Goal: Task Accomplishment & Management: Complete application form

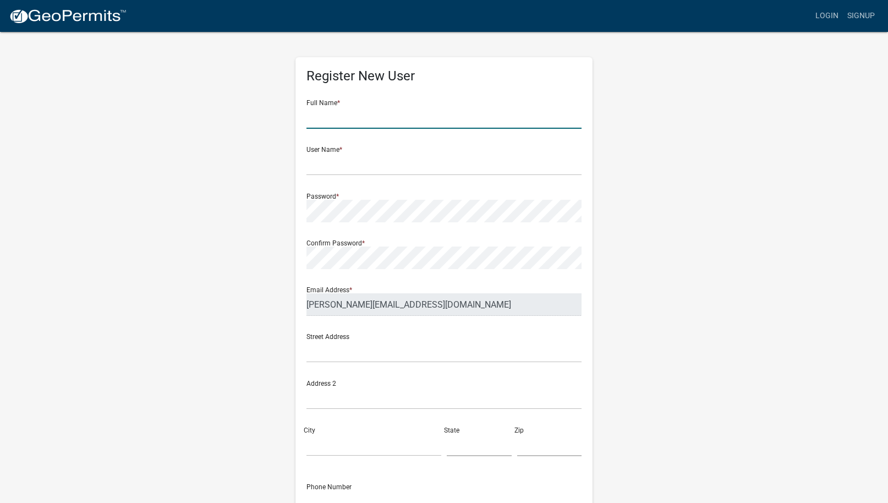
drag, startPoint x: 310, startPoint y: 121, endPoint x: 324, endPoint y: 121, distance: 14.3
click at [310, 121] on input "text" at bounding box center [444, 117] width 275 height 23
type input "[PERSON_NAME]"
type input "In alley between [GEOGRAPHIC_DATA] by the [DEMOGRAPHIC_DATA] parking lot"
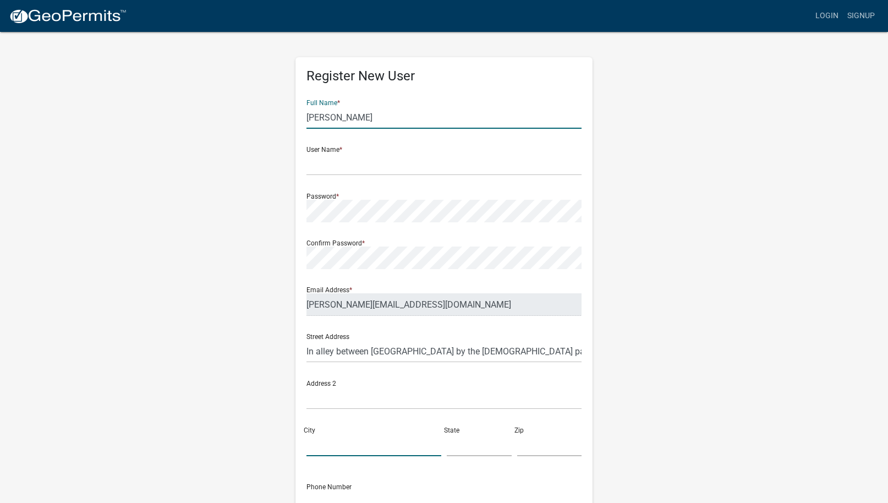
type input "[PERSON_NAME]"
type input "5074499902"
click at [317, 168] on input "text" at bounding box center [444, 164] width 275 height 23
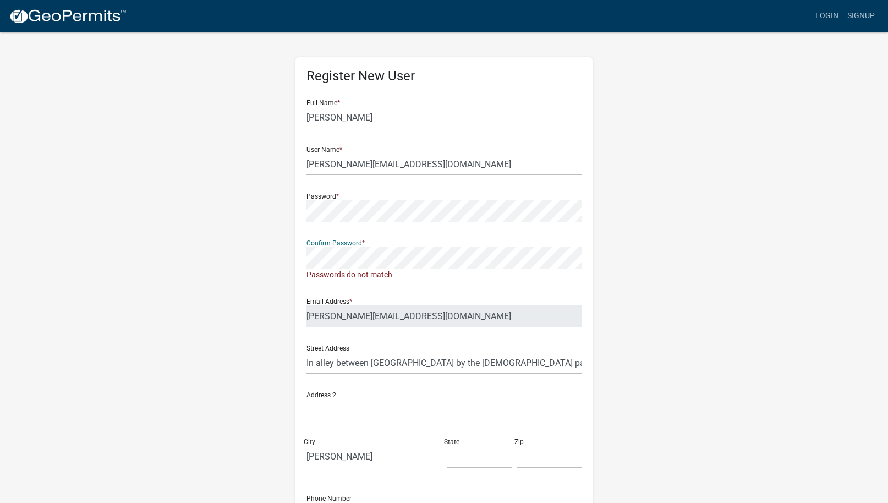
click at [274, 258] on div "Register New User Full Name * [PERSON_NAME] User Name * [PERSON_NAME][EMAIL_ADD…" at bounding box center [443, 331] width 627 height 601
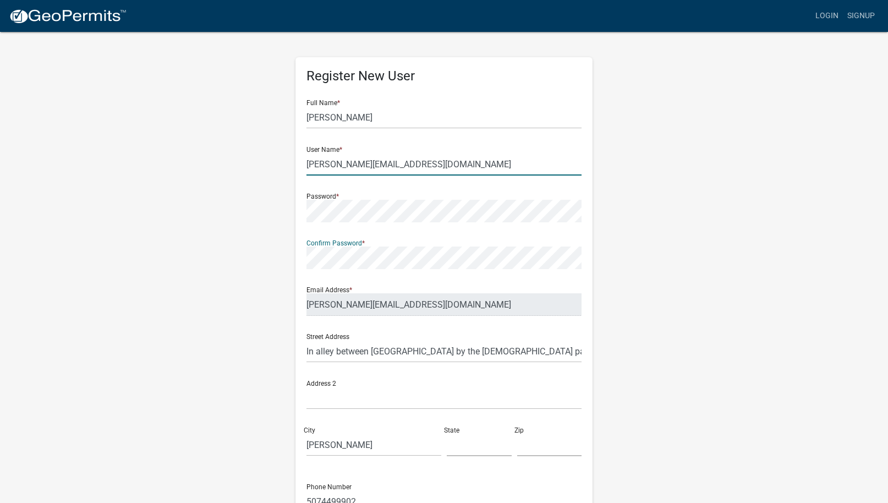
click at [423, 167] on input "[PERSON_NAME][EMAIL_ADDRESS][DOMAIN_NAME]" at bounding box center [444, 164] width 275 height 23
type input "[PERSON_NAME][EMAIL_ADDRESS][DOMAIN_NAME]"
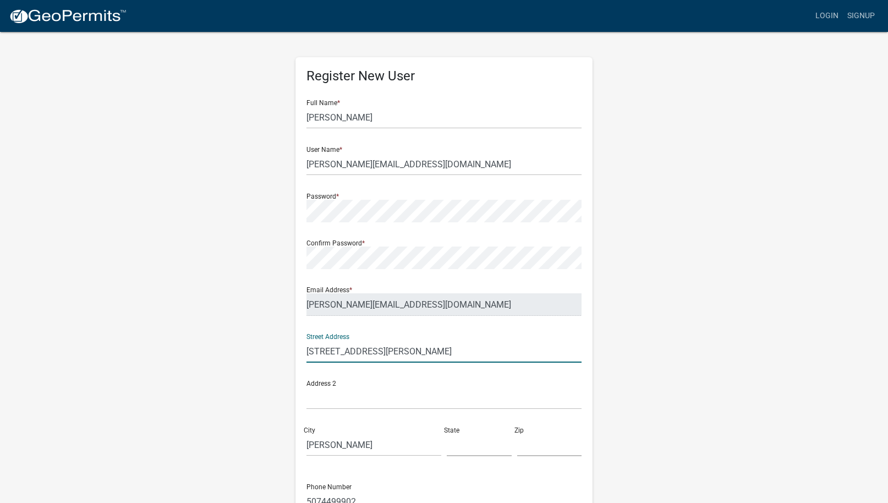
type input "[STREET_ADDRESS][PERSON_NAME]"
type input "MN"
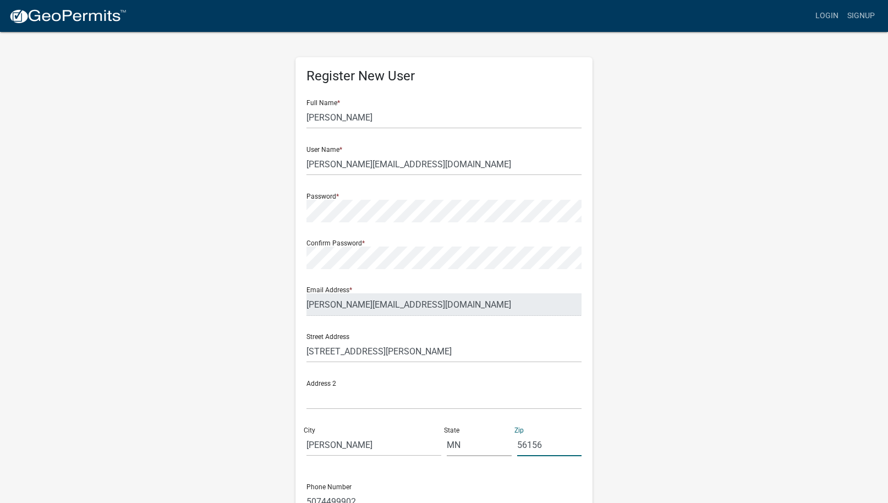
type input "56156"
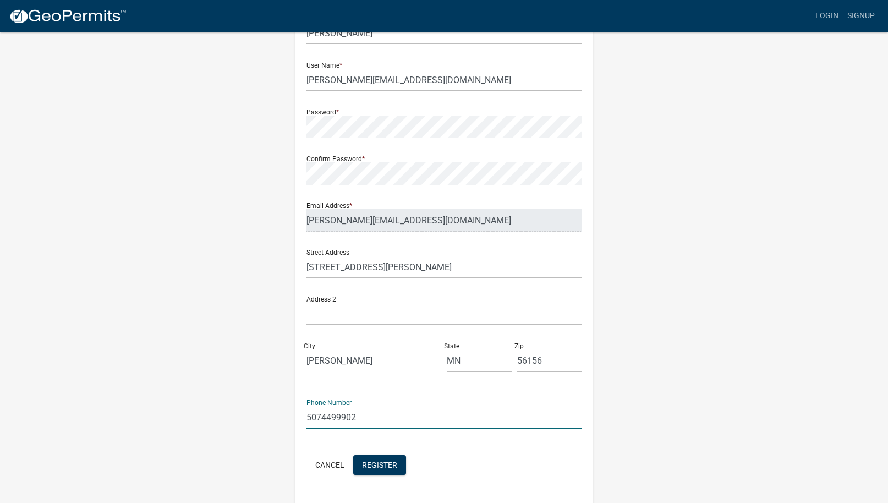
scroll to position [117, 0]
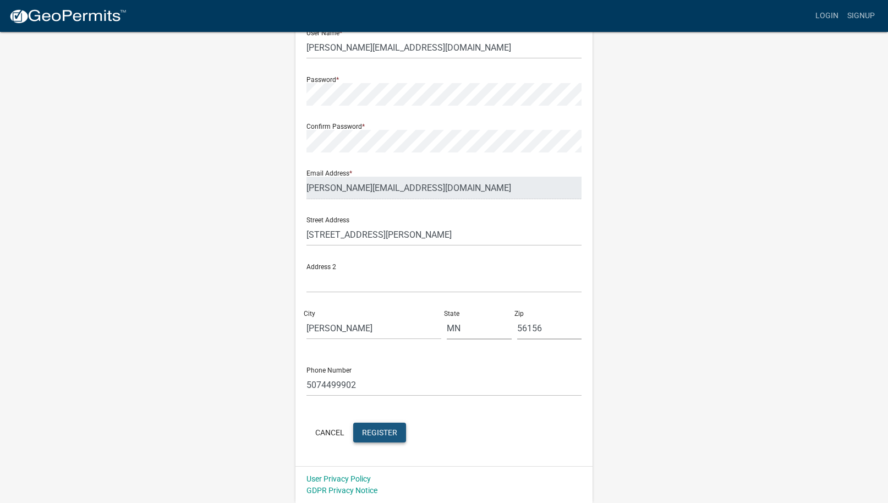
click at [375, 430] on span "Register" at bounding box center [379, 432] width 35 height 9
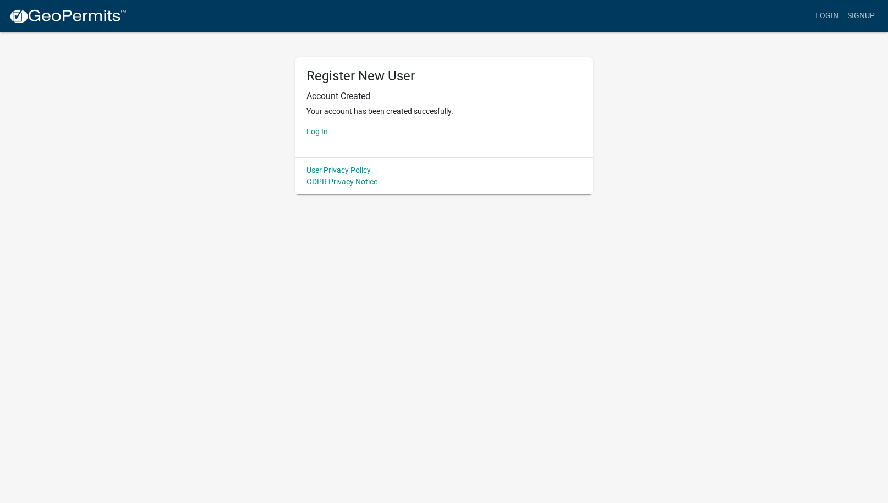
scroll to position [0, 0]
click at [321, 132] on link "Log In" at bounding box center [321, 131] width 21 height 9
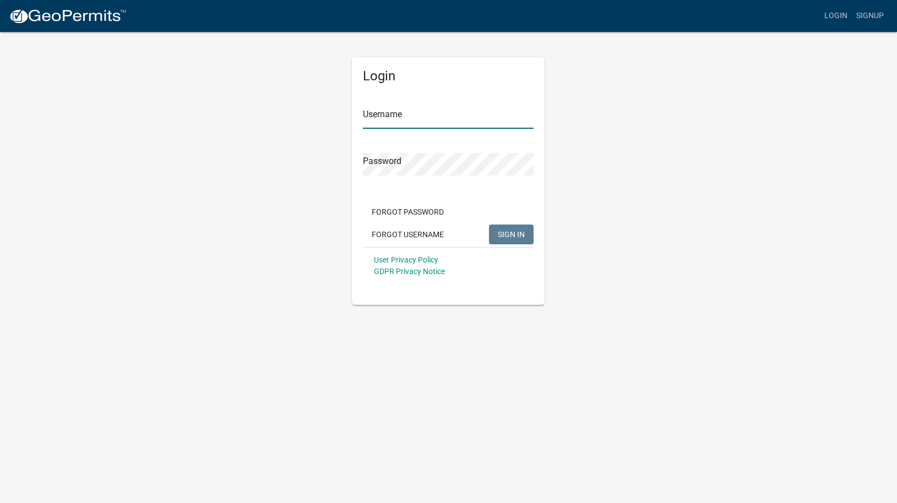
click at [383, 118] on input "Username" at bounding box center [448, 117] width 171 height 23
type input "[PERSON_NAME][EMAIL_ADDRESS][DOMAIN_NAME]"
click at [520, 234] on span "SIGN IN" at bounding box center [511, 234] width 27 height 9
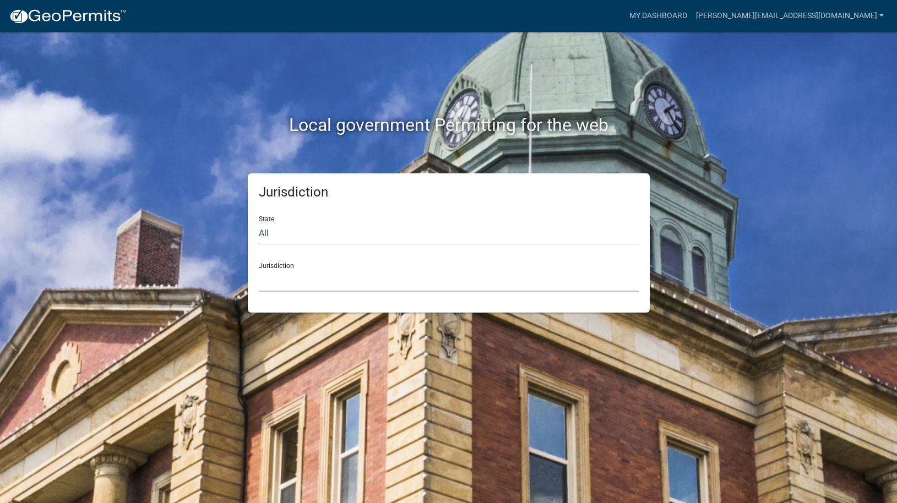
click at [279, 280] on select "[GEOGRAPHIC_DATA], [US_STATE] [GEOGRAPHIC_DATA], [US_STATE][PERSON_NAME][GEOGRA…" at bounding box center [449, 280] width 380 height 23
click at [272, 229] on select "All [US_STATE] [US_STATE] [US_STATE] [US_STATE] [US_STATE] [US_STATE] [US_STATE…" at bounding box center [449, 233] width 380 height 23
select select "[US_STATE]"
click at [259, 222] on select "All [US_STATE] [US_STATE] [US_STATE] [US_STATE] [US_STATE] [US_STATE] [US_STATE…" at bounding box center [449, 233] width 380 height 23
click at [280, 280] on select "[GEOGRAPHIC_DATA], [US_STATE] [GEOGRAPHIC_DATA], [US_STATE] [GEOGRAPHIC_DATA], …" at bounding box center [449, 280] width 380 height 23
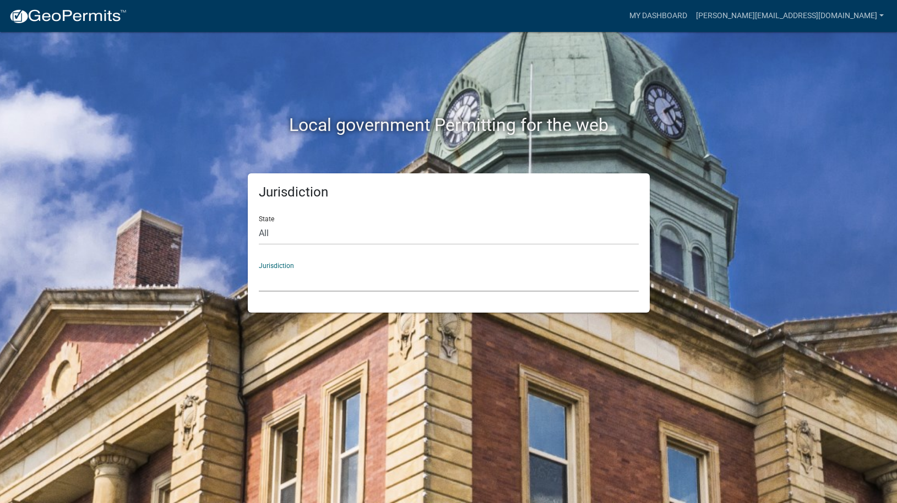
click at [296, 280] on select "[GEOGRAPHIC_DATA], [US_STATE] [GEOGRAPHIC_DATA], [US_STATE] [GEOGRAPHIC_DATA], …" at bounding box center [449, 280] width 380 height 23
click at [280, 282] on select "[GEOGRAPHIC_DATA], [US_STATE] [GEOGRAPHIC_DATA], [US_STATE] [GEOGRAPHIC_DATA], …" at bounding box center [449, 280] width 380 height 23
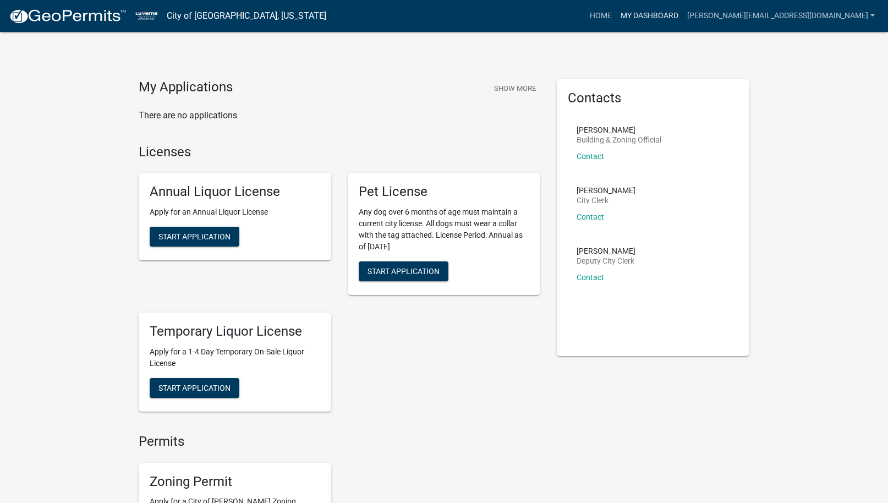
click at [683, 14] on link "My Dashboard" at bounding box center [649, 16] width 67 height 21
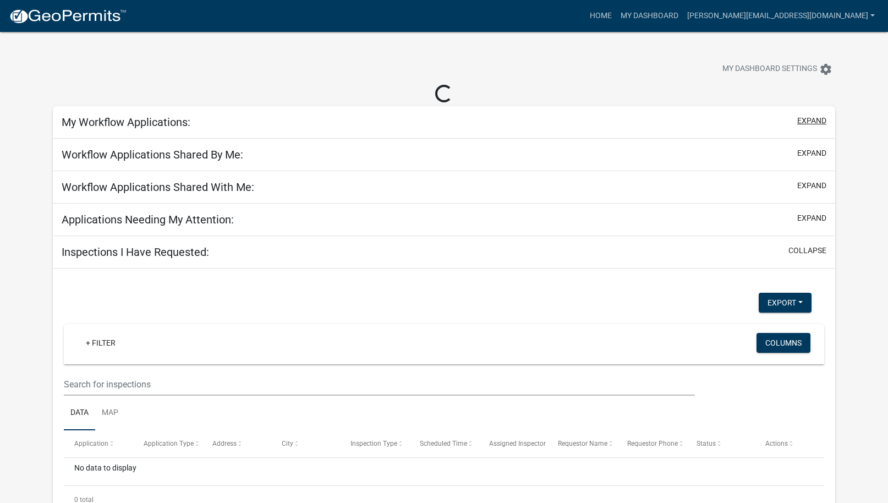
click at [806, 120] on button "expand" at bounding box center [812, 121] width 29 height 12
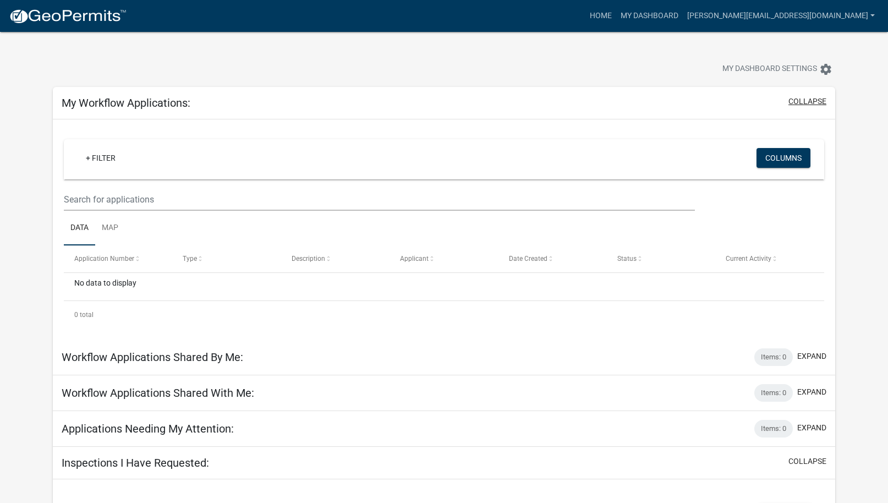
click at [809, 103] on button "collapse" at bounding box center [808, 102] width 38 height 12
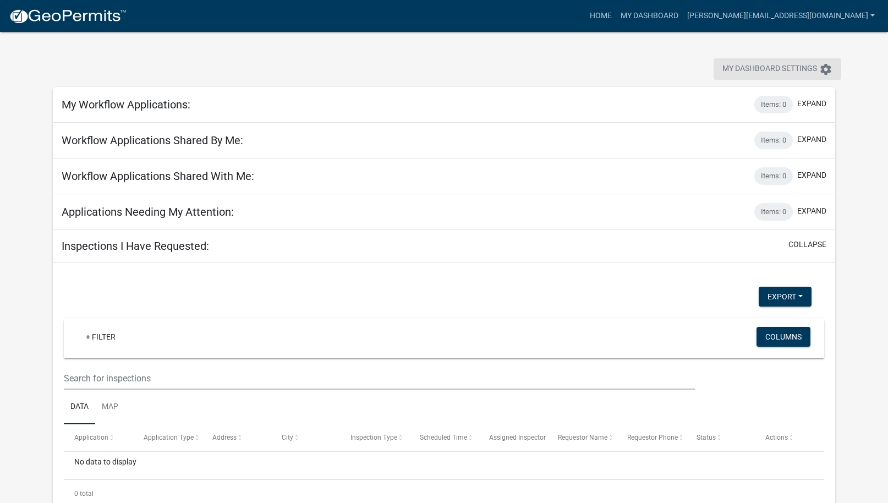
click at [823, 72] on icon "settings" at bounding box center [826, 69] width 13 height 13
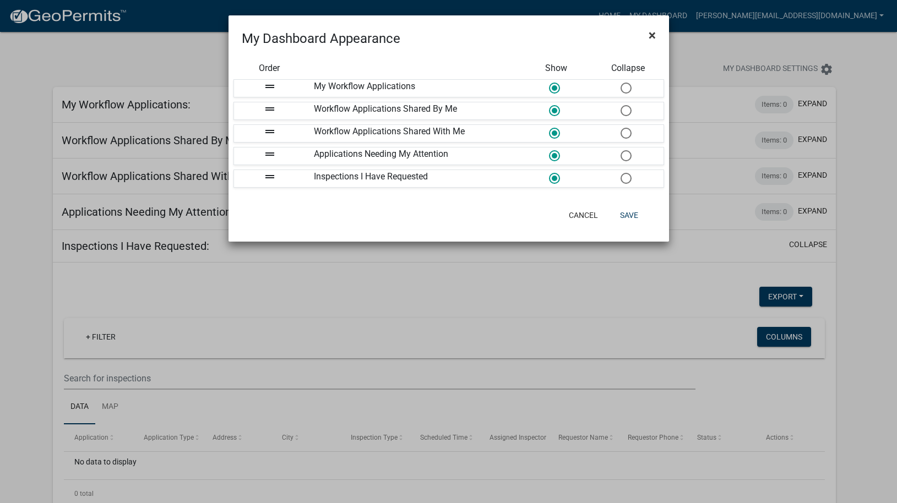
click at [655, 34] on span "×" at bounding box center [651, 35] width 7 height 15
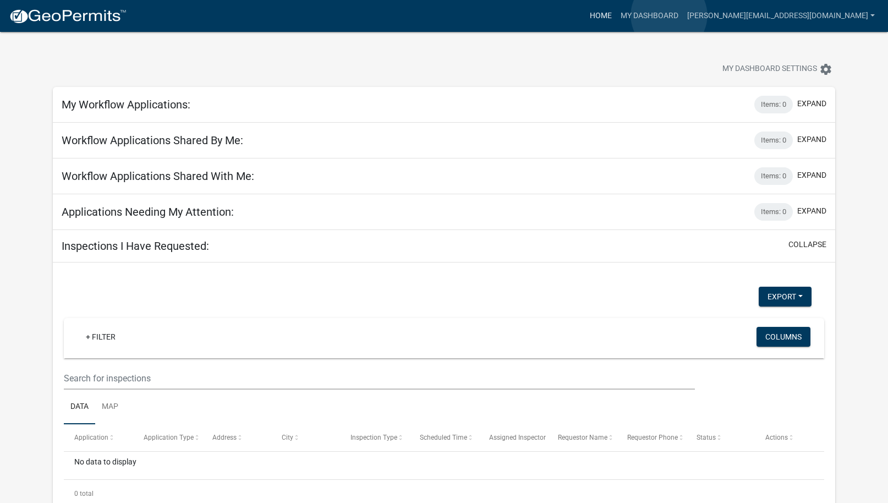
click at [616, 15] on link "Home" at bounding box center [601, 16] width 31 height 21
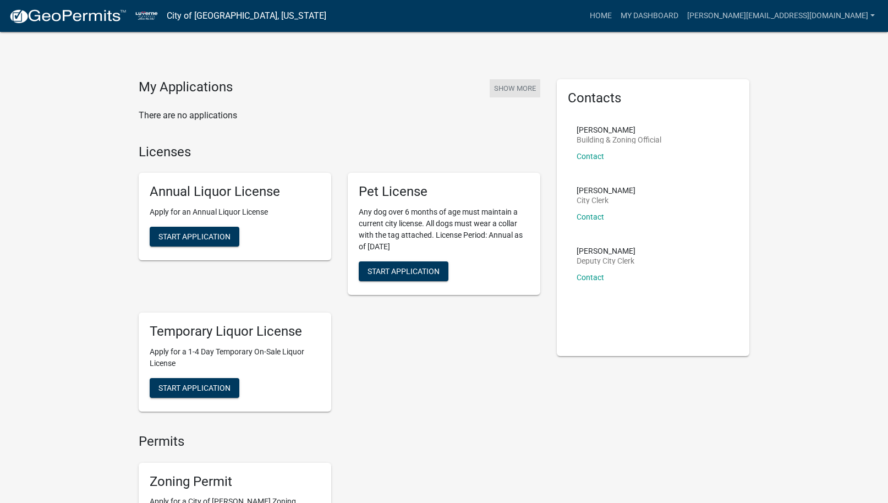
click at [519, 88] on button "Show More" at bounding box center [515, 88] width 51 height 18
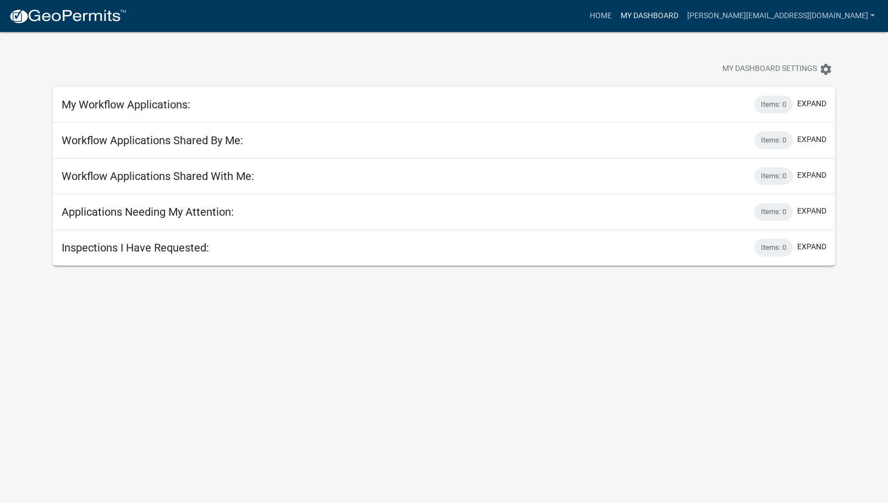
click at [683, 10] on link "My Dashboard" at bounding box center [649, 16] width 67 height 21
click at [616, 14] on link "Home" at bounding box center [601, 16] width 31 height 21
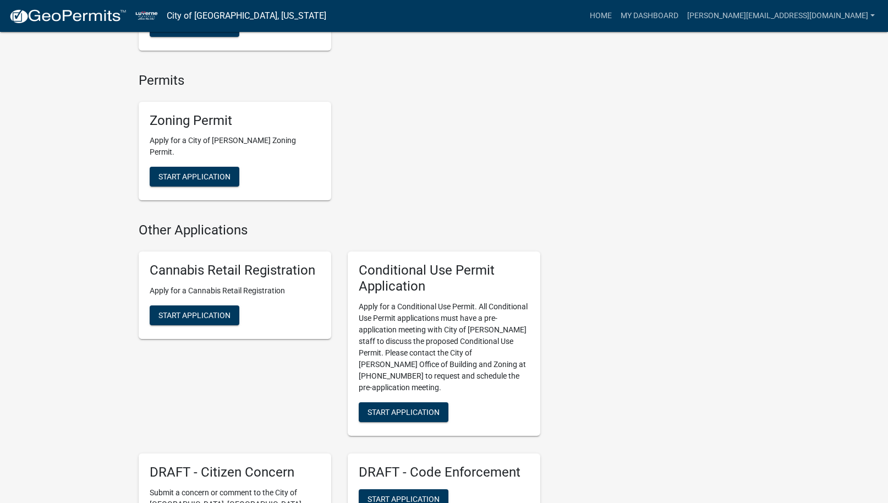
scroll to position [385, 0]
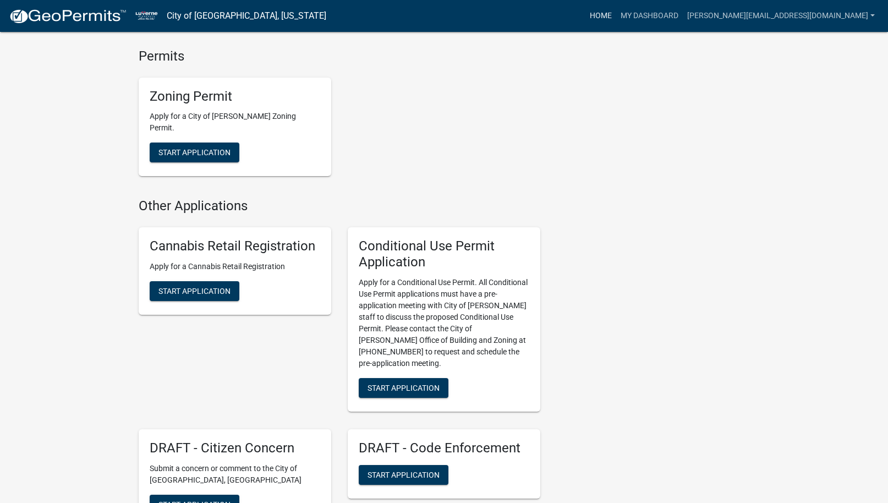
click at [616, 17] on link "Home" at bounding box center [601, 16] width 31 height 21
click at [683, 9] on link "My Dashboard" at bounding box center [649, 16] width 67 height 21
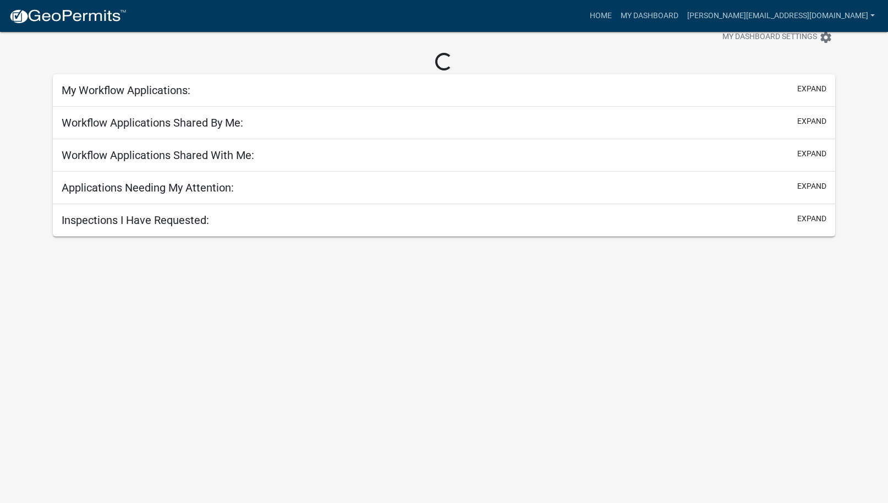
scroll to position [32, 0]
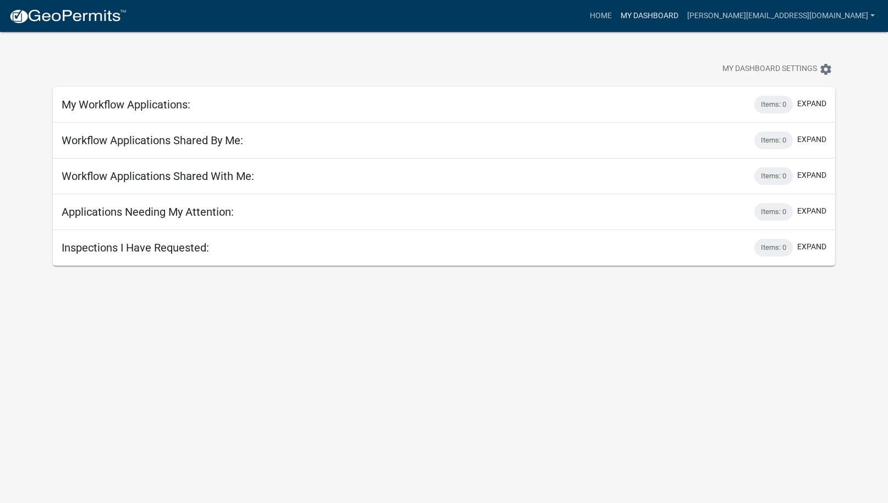
click at [683, 16] on link "My Dashboard" at bounding box center [649, 16] width 67 height 21
click at [876, 12] on link "[PERSON_NAME][EMAIL_ADDRESS][DOMAIN_NAME]" at bounding box center [781, 16] width 197 height 21
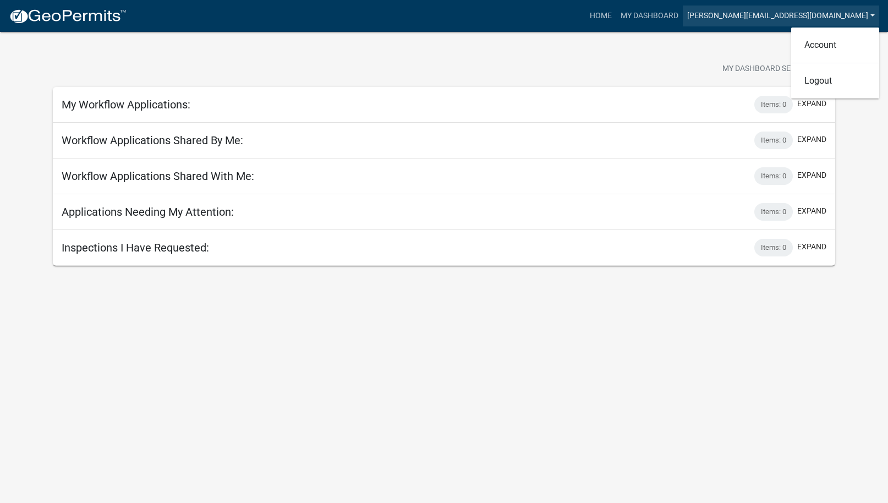
click at [876, 12] on link "[PERSON_NAME][EMAIL_ADDRESS][DOMAIN_NAME]" at bounding box center [781, 16] width 197 height 21
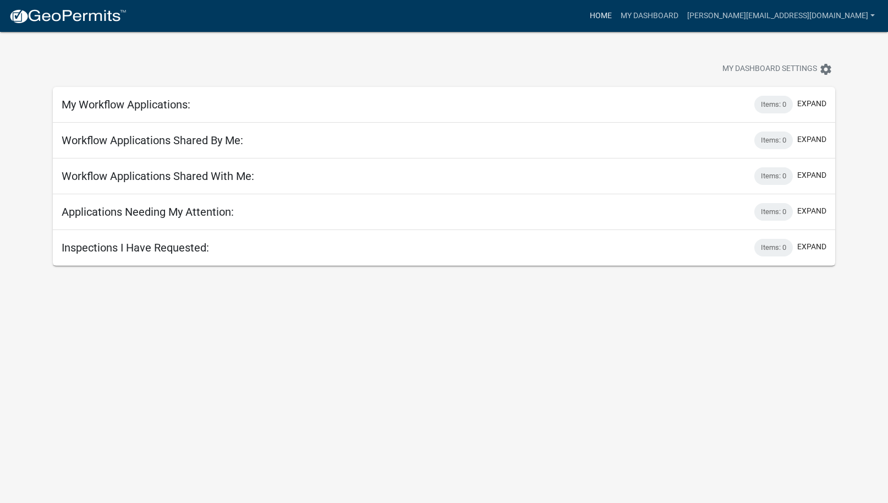
click at [616, 17] on link "Home" at bounding box center [601, 16] width 31 height 21
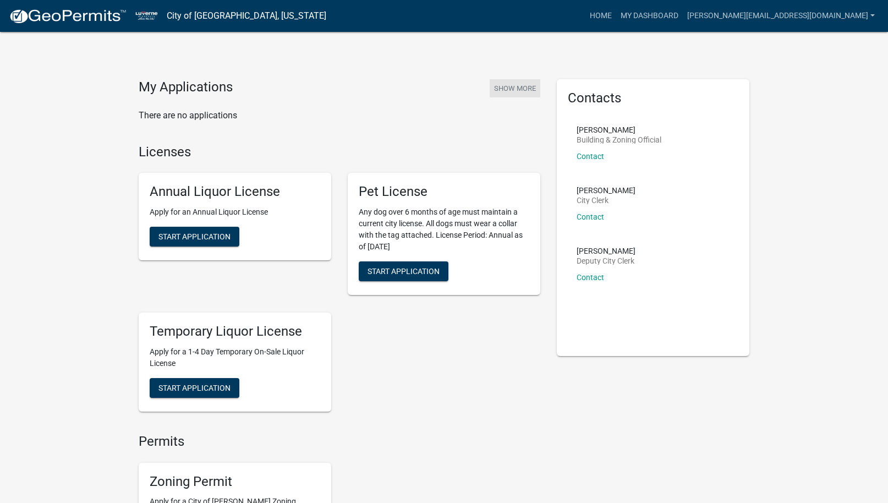
click at [511, 88] on button "Show More" at bounding box center [515, 88] width 51 height 18
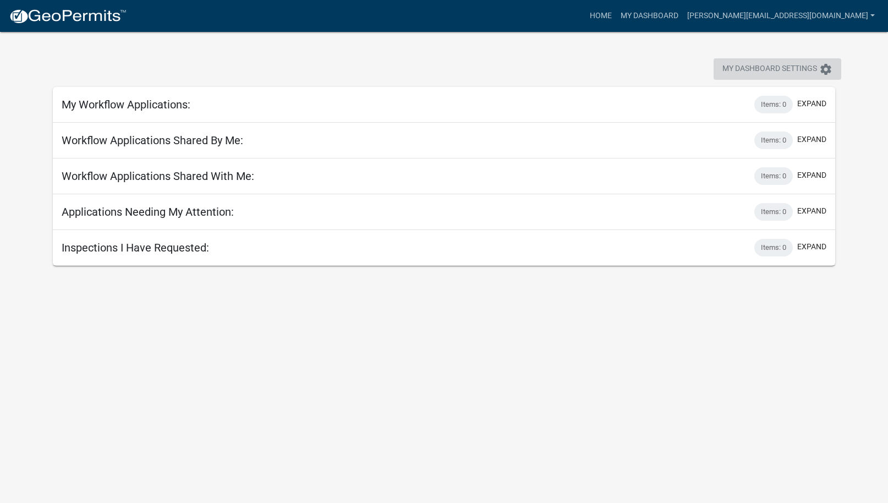
click at [827, 74] on icon "settings" at bounding box center [826, 69] width 13 height 13
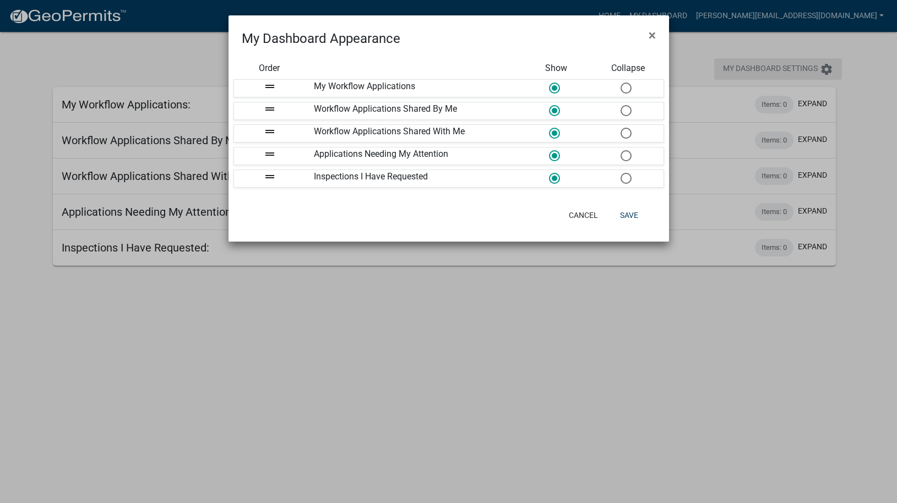
click at [827, 74] on ngb-modal-window "My Dashboard Appearance × Order Show Collapse drag_handle My Workflow Applicati…" at bounding box center [448, 251] width 897 height 503
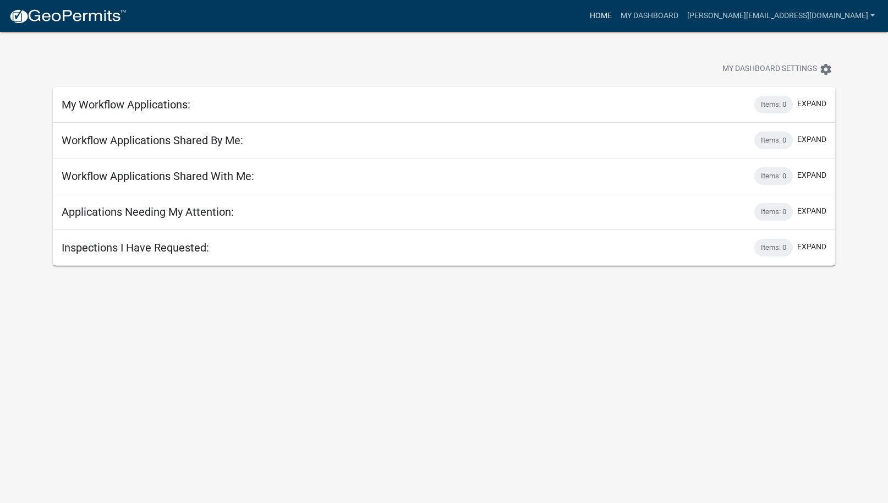
click at [616, 14] on link "Home" at bounding box center [601, 16] width 31 height 21
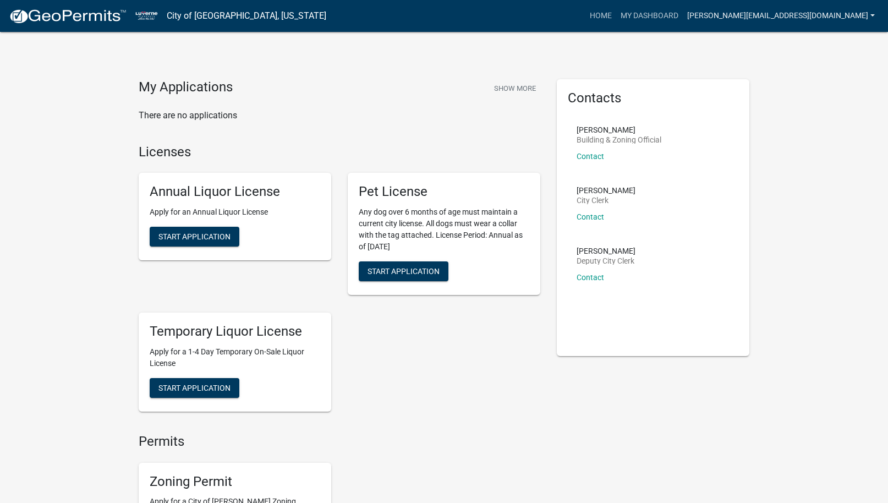
click at [875, 13] on link "[PERSON_NAME][EMAIL_ADDRESS][DOMAIN_NAME]" at bounding box center [781, 16] width 197 height 21
click at [819, 80] on link "Logout" at bounding box center [836, 81] width 88 height 26
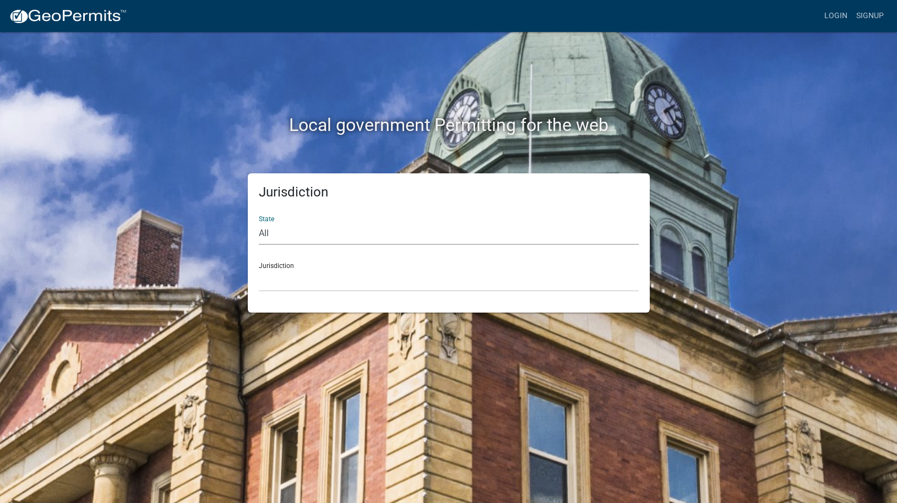
drag, startPoint x: 282, startPoint y: 230, endPoint x: 262, endPoint y: 229, distance: 20.4
click at [262, 229] on select "All [US_STATE] [US_STATE] [US_STATE] [US_STATE] [US_STATE] [US_STATE] [US_STATE…" at bounding box center [449, 233] width 380 height 23
select select "[US_STATE]"
click at [259, 222] on select "All [US_STATE] [US_STATE] [US_STATE] [US_STATE] [US_STATE] [US_STATE] [US_STATE…" at bounding box center [449, 233] width 380 height 23
click at [274, 280] on select "[GEOGRAPHIC_DATA], [US_STATE] [GEOGRAPHIC_DATA], [US_STATE] [GEOGRAPHIC_DATA], …" at bounding box center [449, 280] width 380 height 23
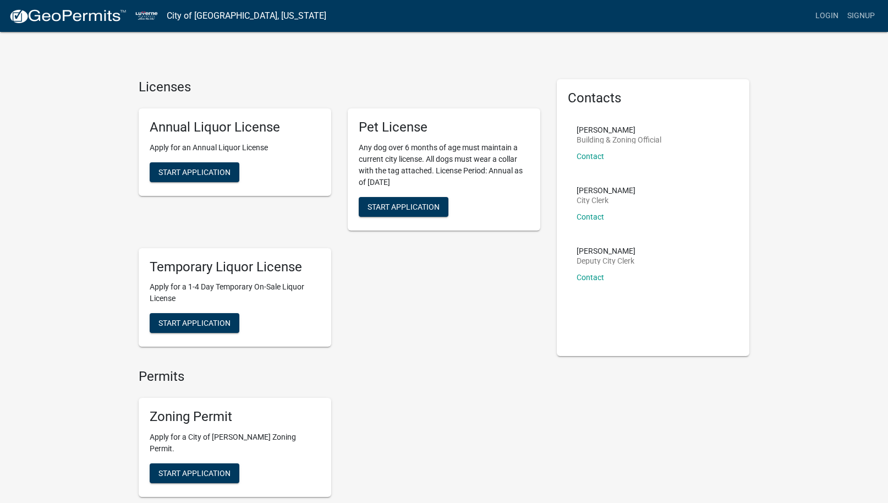
click at [385, 85] on h4 "Licenses" at bounding box center [340, 87] width 402 height 16
